Goal: Task Accomplishment & Management: Complete application form

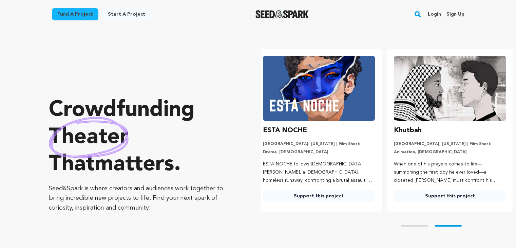
scroll to position [0, 136]
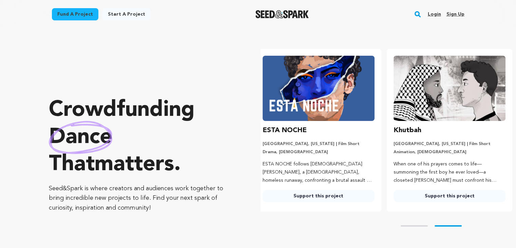
click at [457, 14] on link "Sign up" at bounding box center [455, 14] width 18 height 11
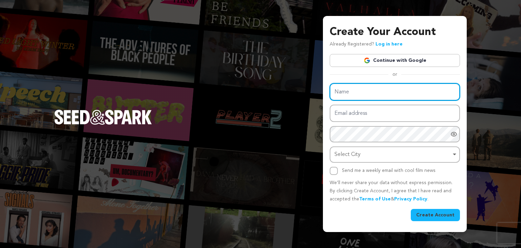
click at [356, 90] on input "Name" at bounding box center [395, 91] width 130 height 17
type input "LiquidAcre"
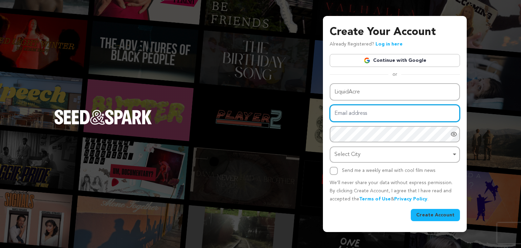
click at [355, 108] on input "Email address" at bounding box center [395, 113] width 130 height 17
type input "liquidacreseo@gmail.com"
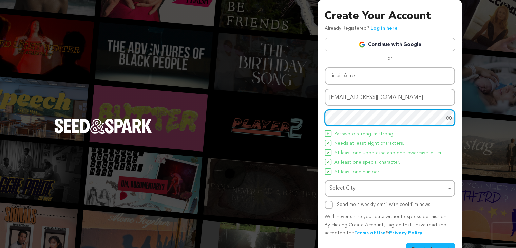
click at [364, 185] on div "Select City Remove item" at bounding box center [388, 188] width 117 height 10
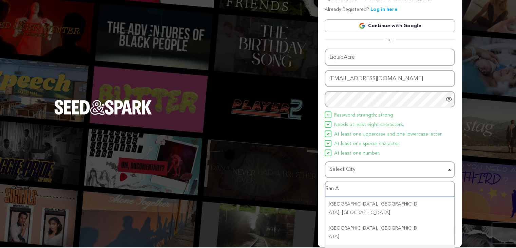
scroll to position [29, 0]
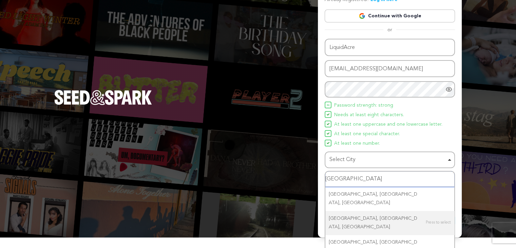
type input "San Ange"
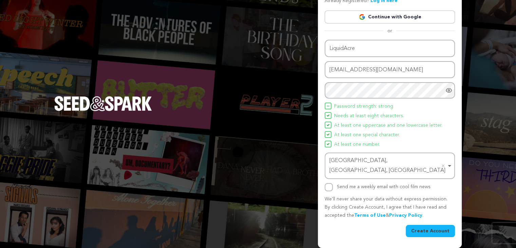
scroll to position [18, 0]
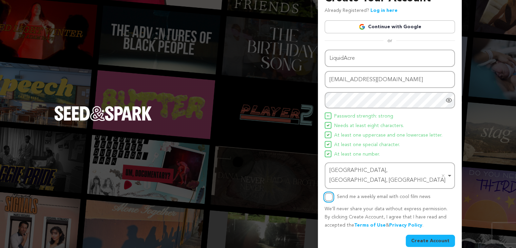
click at [330, 193] on input "Send me a weekly email with cool film news" at bounding box center [329, 197] width 8 height 8
checkbox input "true"
click at [435, 235] on button "Create Account" at bounding box center [430, 241] width 49 height 12
